Goal: Navigation & Orientation: Find specific page/section

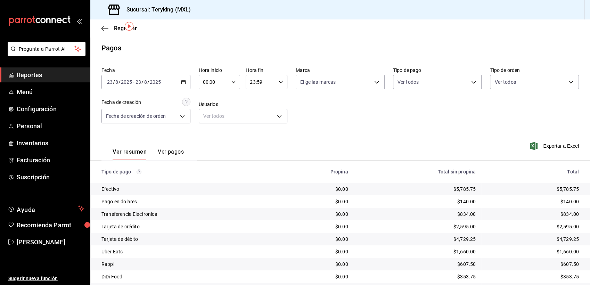
scroll to position [22, 0]
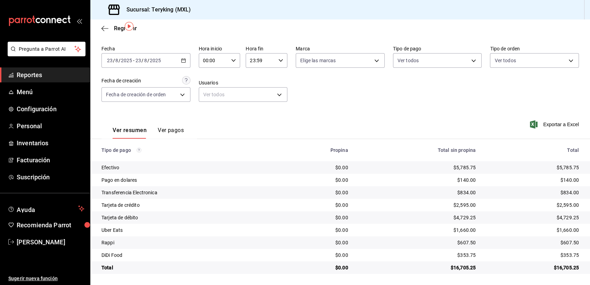
click at [28, 71] on span "Reportes" at bounding box center [51, 74] width 68 height 9
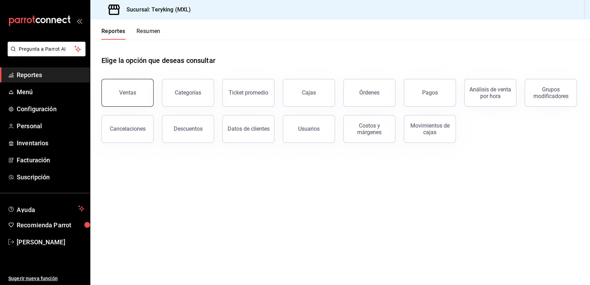
click at [133, 99] on button "Ventas" at bounding box center [127, 93] width 52 height 28
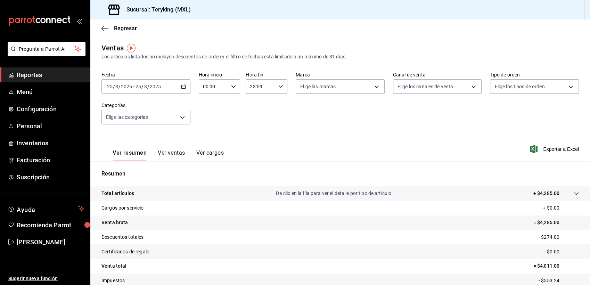
click at [37, 76] on span "Reportes" at bounding box center [51, 74] width 68 height 9
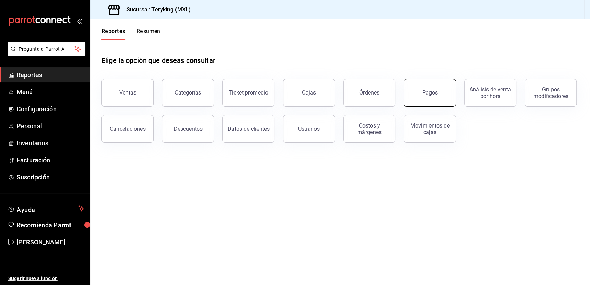
click at [430, 87] on button "Pagos" at bounding box center [430, 93] width 52 height 28
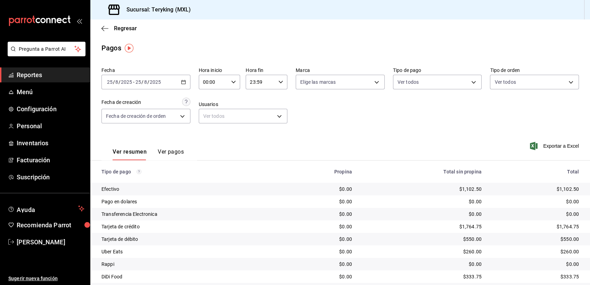
click at [38, 79] on span "Reportes" at bounding box center [51, 74] width 68 height 9
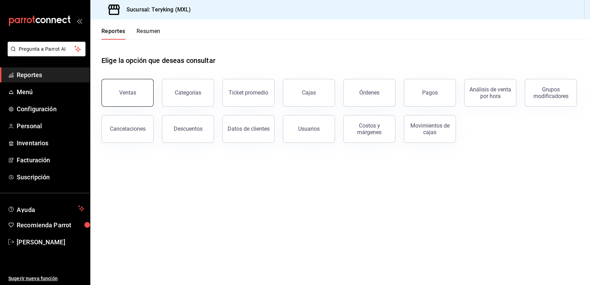
click at [143, 84] on button "Ventas" at bounding box center [127, 93] width 52 height 28
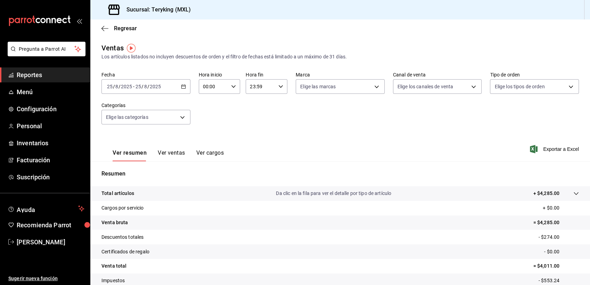
click at [28, 73] on span "Reportes" at bounding box center [51, 74] width 68 height 9
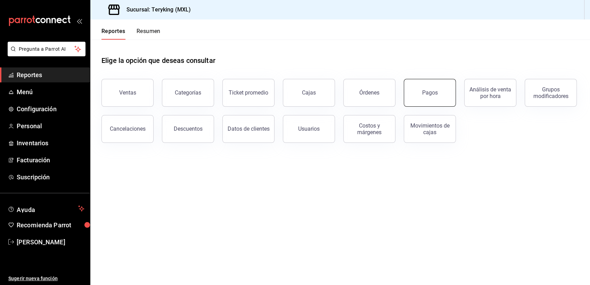
click at [440, 94] on button "Pagos" at bounding box center [430, 93] width 52 height 28
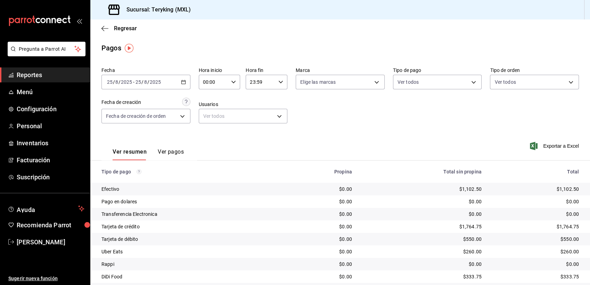
click at [37, 74] on span "Reportes" at bounding box center [51, 74] width 68 height 9
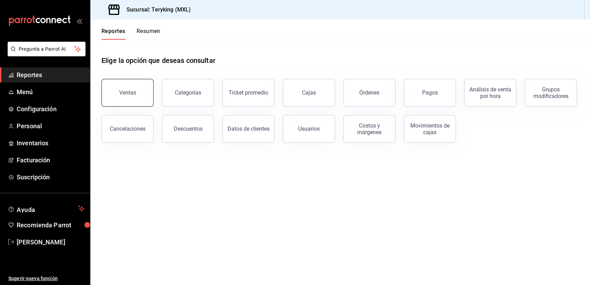
click at [135, 93] on button "Ventas" at bounding box center [127, 93] width 52 height 28
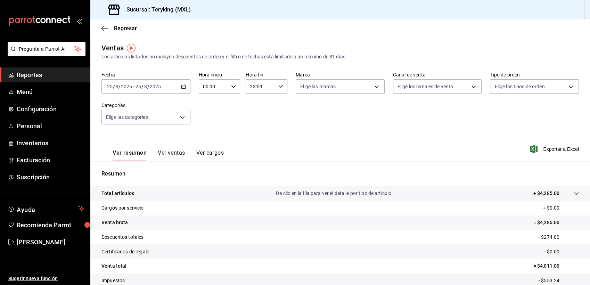
click at [31, 72] on span "Reportes" at bounding box center [51, 74] width 68 height 9
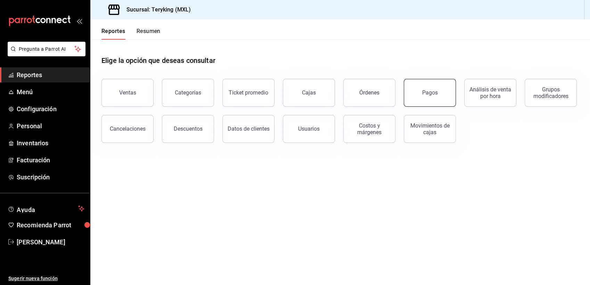
click at [413, 99] on button "Pagos" at bounding box center [430, 93] width 52 height 28
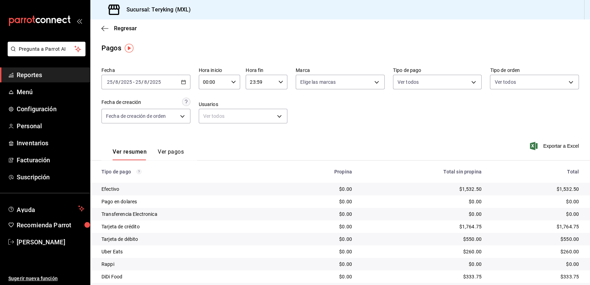
click at [40, 75] on span "Reportes" at bounding box center [51, 74] width 68 height 9
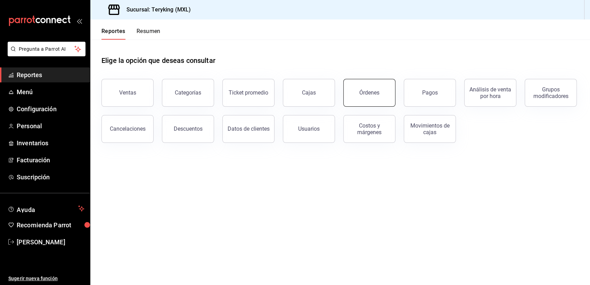
click at [375, 94] on div "Órdenes" at bounding box center [369, 92] width 20 height 7
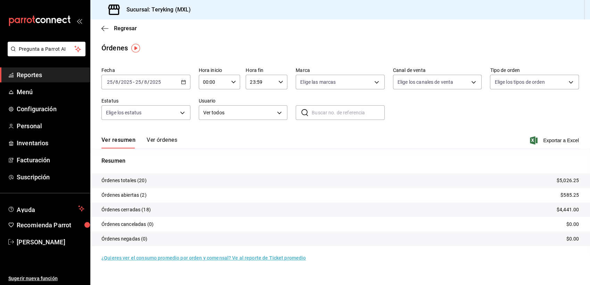
click at [163, 139] on button "Ver órdenes" at bounding box center [162, 143] width 31 height 12
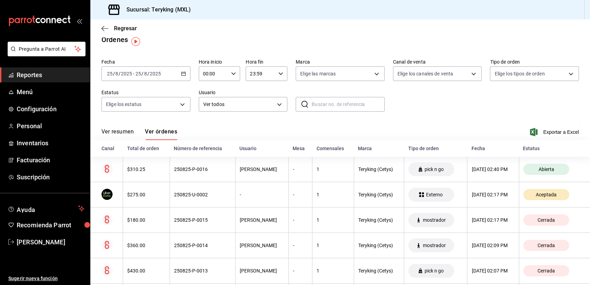
scroll to position [7, 0]
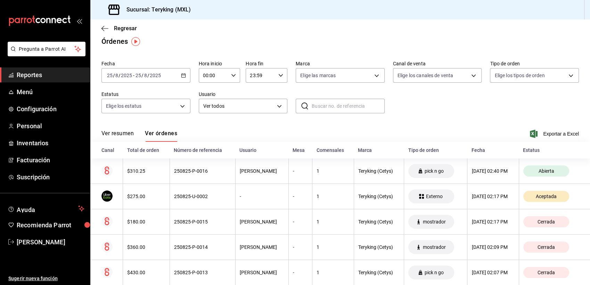
click at [44, 72] on span "Reportes" at bounding box center [51, 74] width 68 height 9
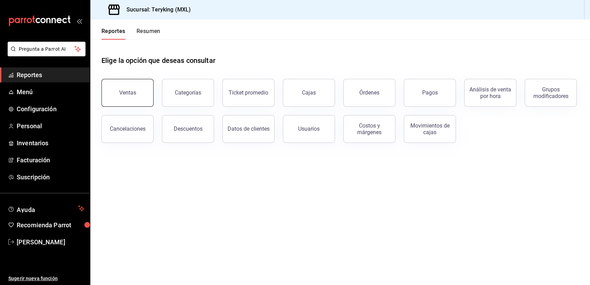
click at [123, 92] on div "Ventas" at bounding box center [127, 92] width 17 height 7
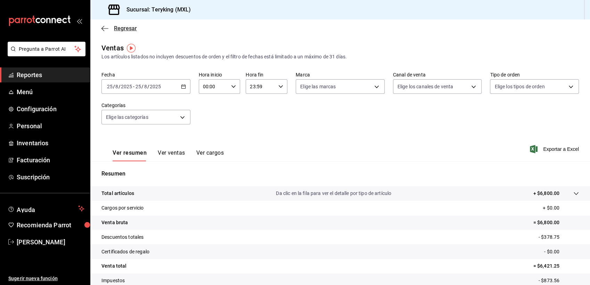
click at [133, 29] on span "Regresar" at bounding box center [125, 28] width 23 height 7
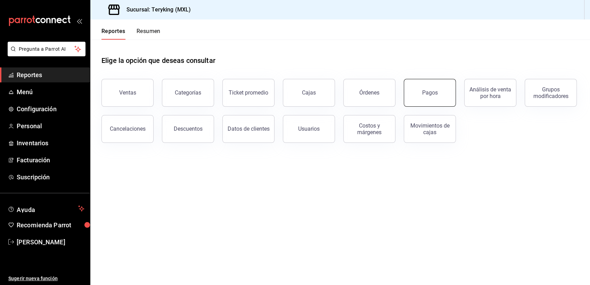
click at [429, 95] on div "Pagos" at bounding box center [430, 92] width 16 height 7
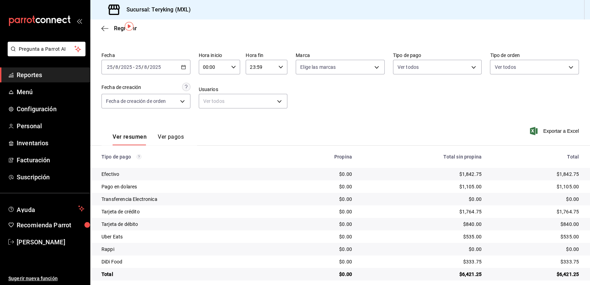
scroll to position [22, 0]
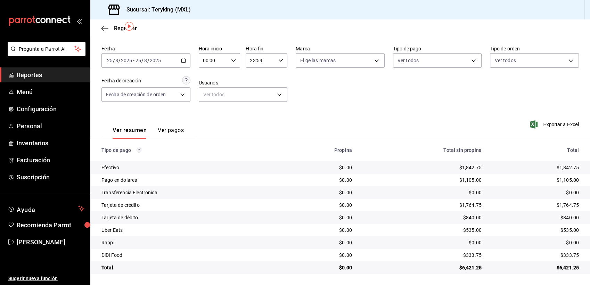
click at [33, 75] on span "Reportes" at bounding box center [51, 74] width 68 height 9
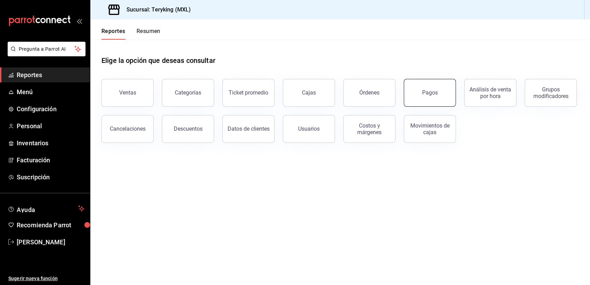
click at [431, 93] on div "Pagos" at bounding box center [430, 92] width 16 height 7
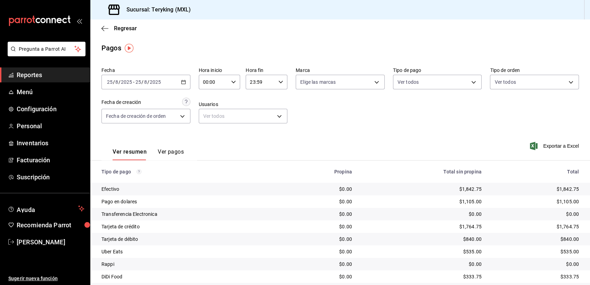
click at [30, 75] on span "Reportes" at bounding box center [51, 74] width 68 height 9
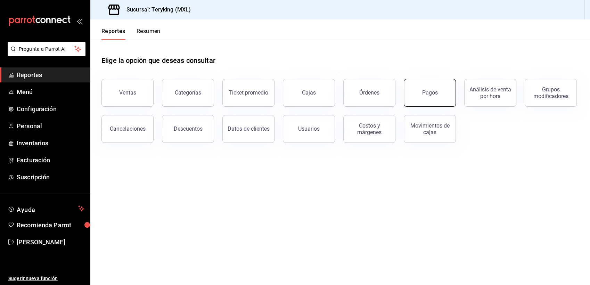
click at [439, 93] on button "Pagos" at bounding box center [430, 93] width 52 height 28
